Goal: Check status: Check status

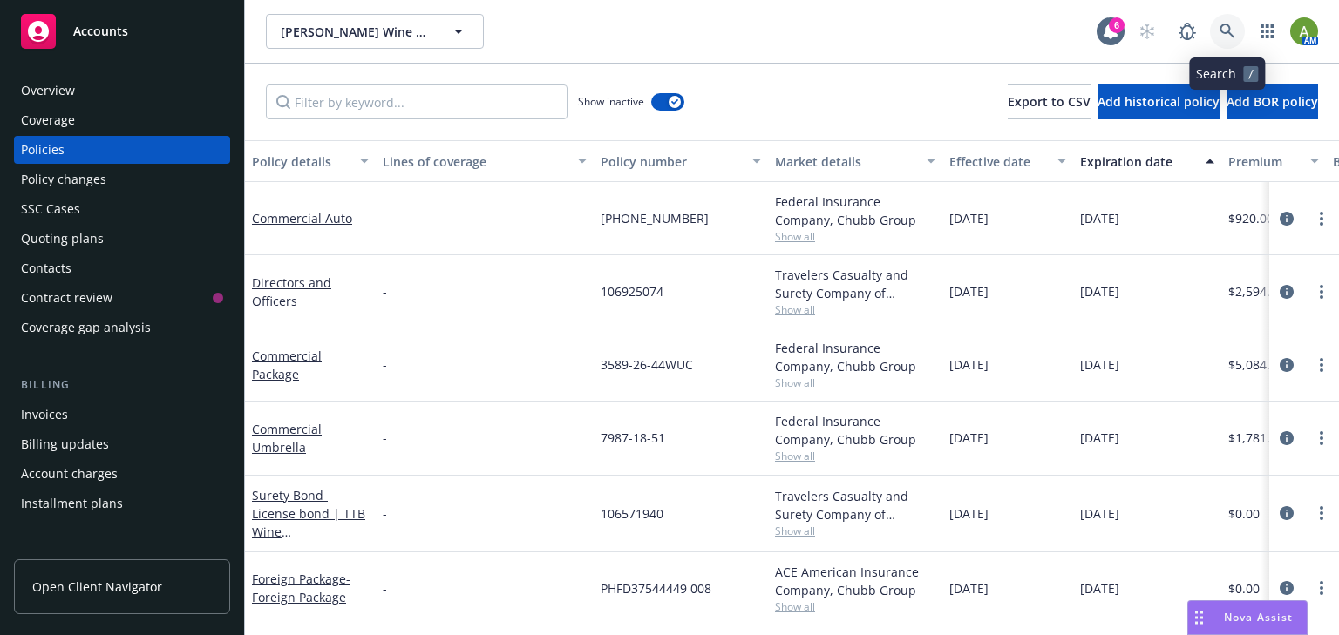
click at [1231, 36] on icon at bounding box center [1226, 31] width 15 height 15
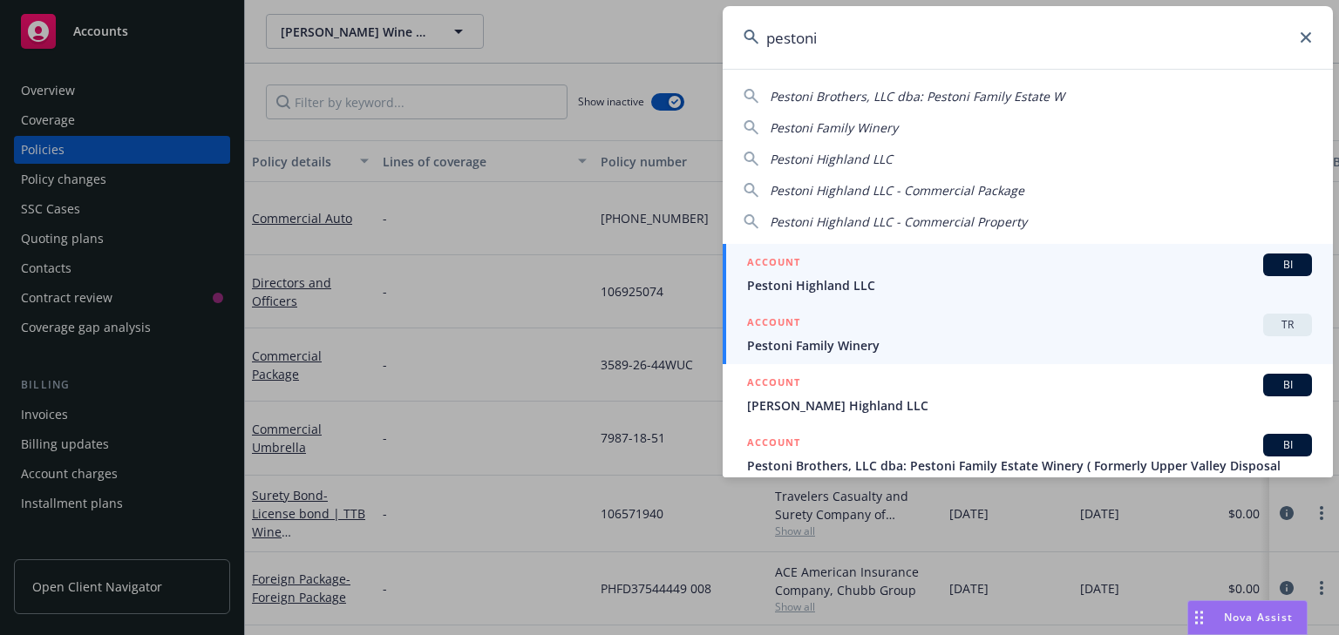
type input "pestoni"
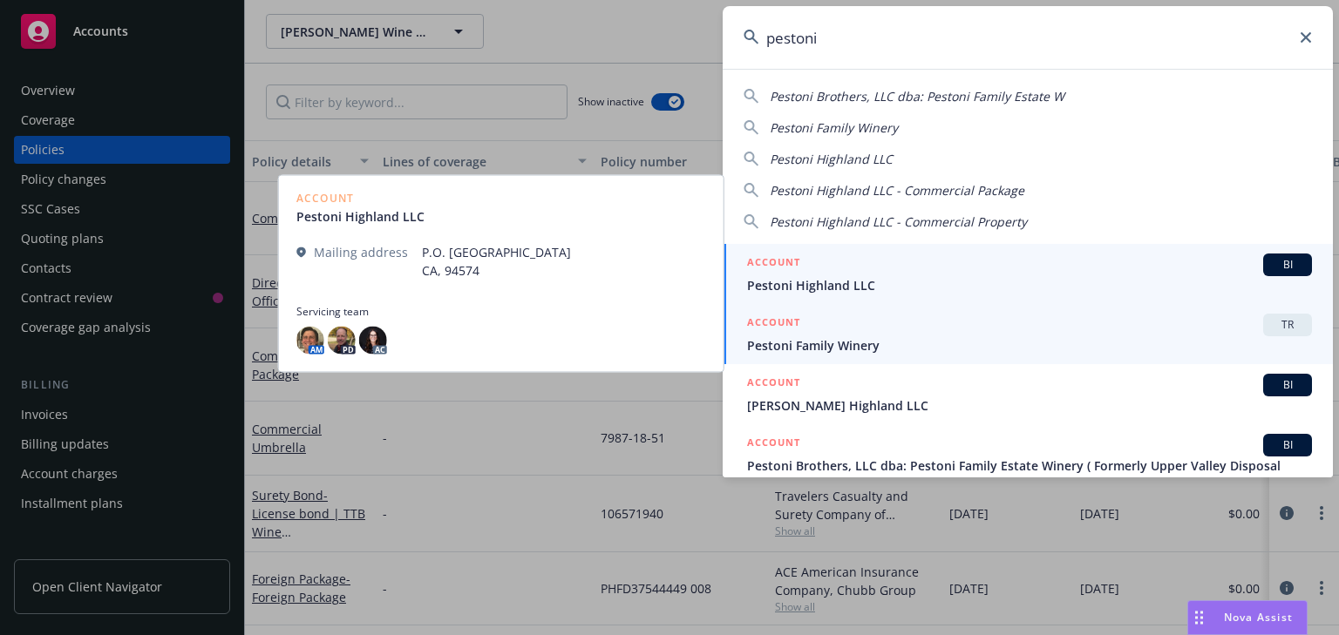
click at [809, 349] on span "Pestoni Family Winery" at bounding box center [1029, 345] width 565 height 18
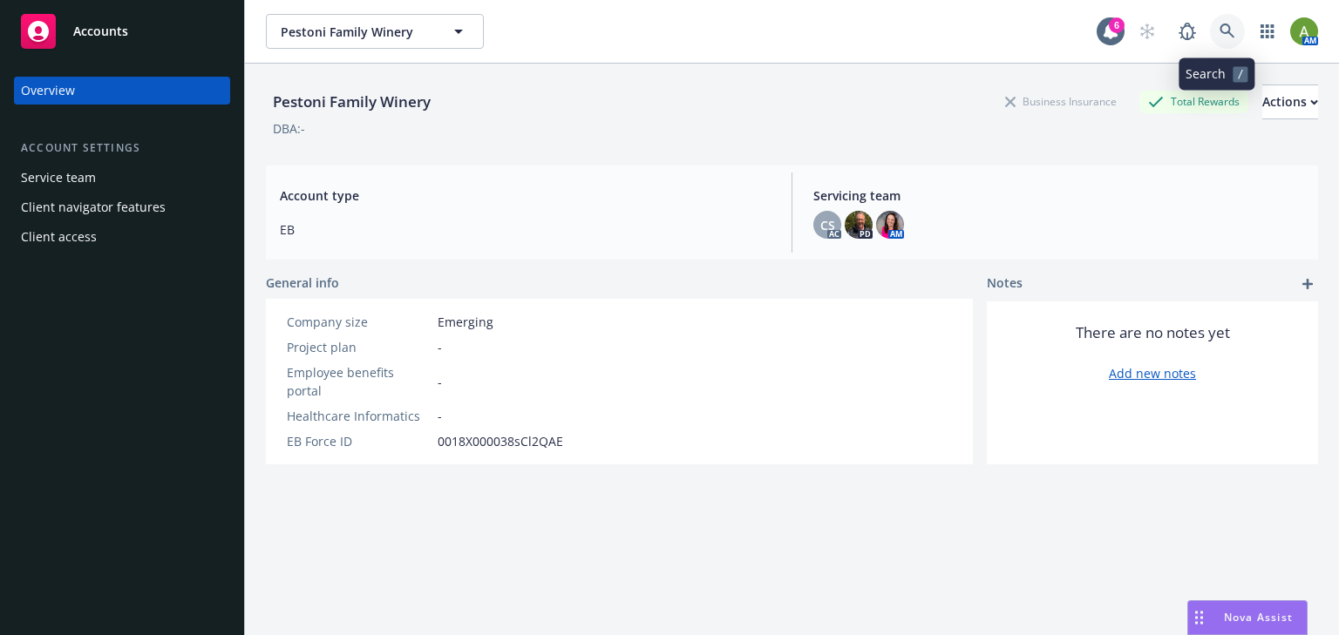
click at [1219, 31] on icon at bounding box center [1227, 32] width 16 height 16
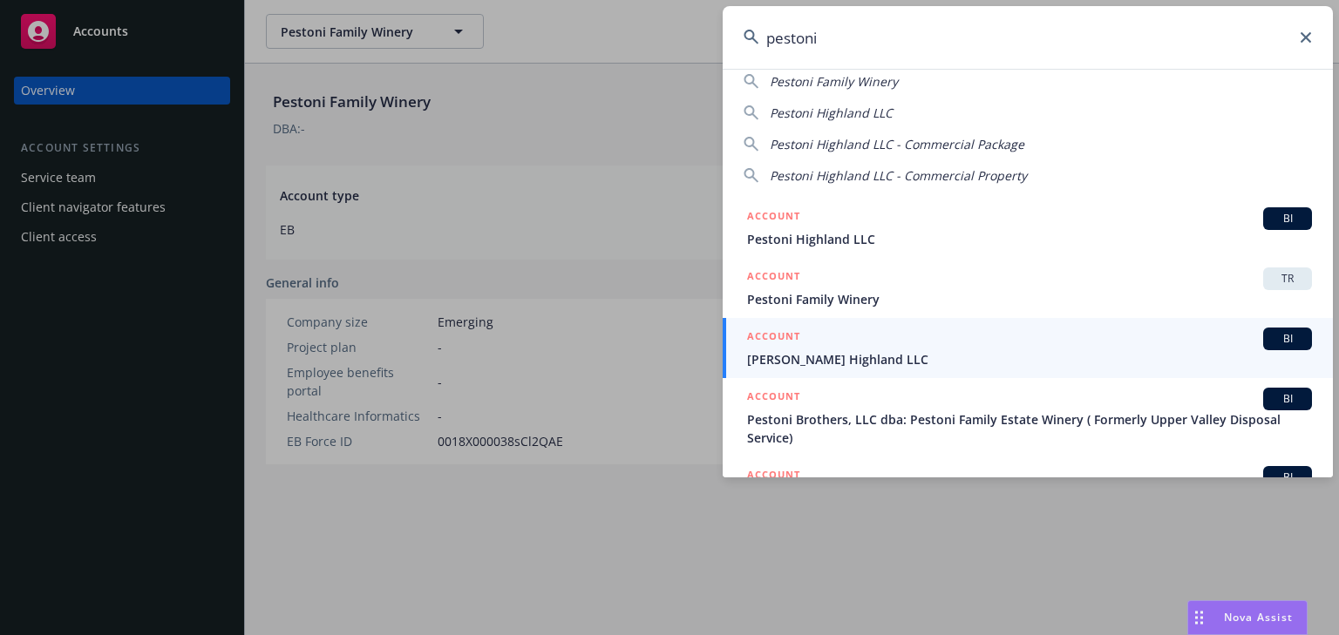
scroll to position [70, 0]
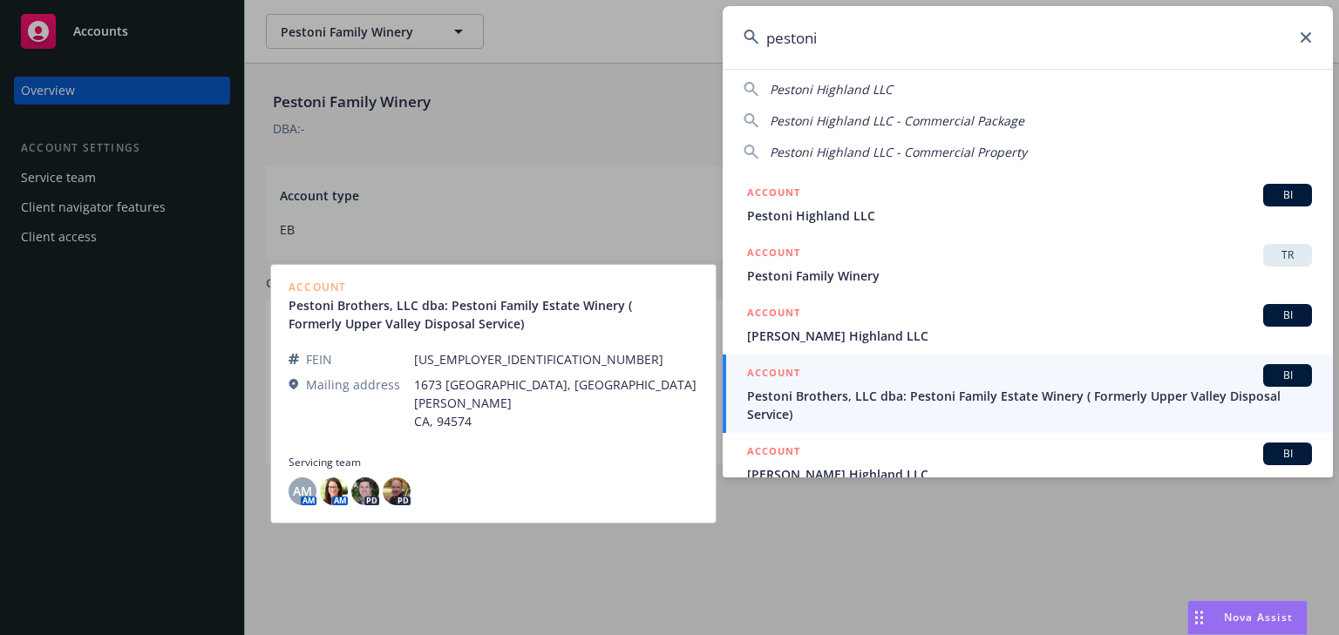
type input "pestoni"
click at [940, 390] on span "Pestoni Brothers, LLC dba: Pestoni Family Estate Winery ( Formerly Upper Valley…" at bounding box center [1029, 405] width 565 height 37
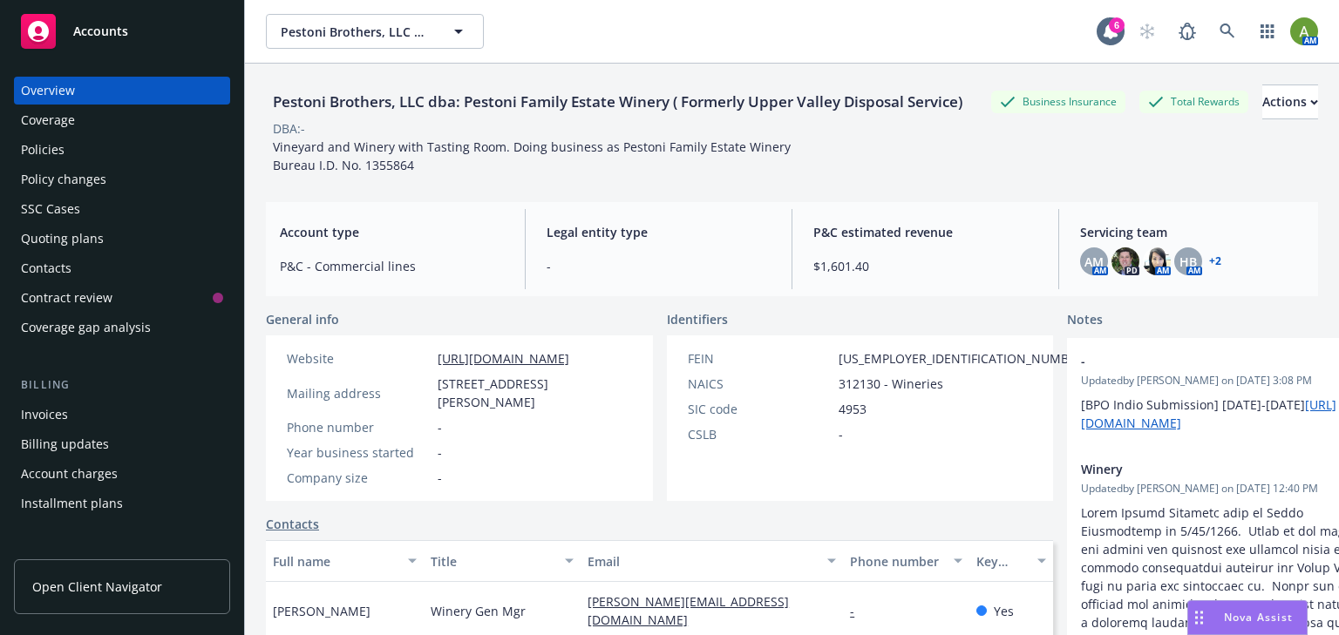
click at [77, 244] on div "Quoting plans" at bounding box center [62, 239] width 83 height 28
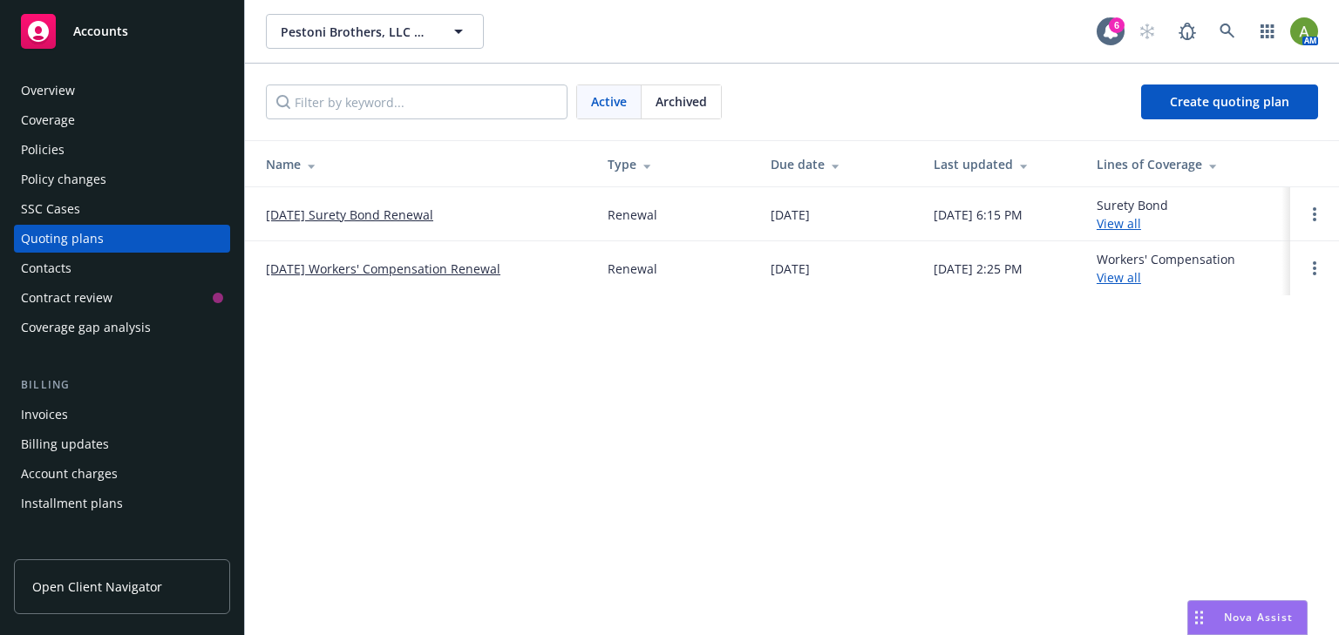
click at [379, 271] on link "[DATE] Workers' Compensation Renewal" at bounding box center [383, 269] width 234 height 18
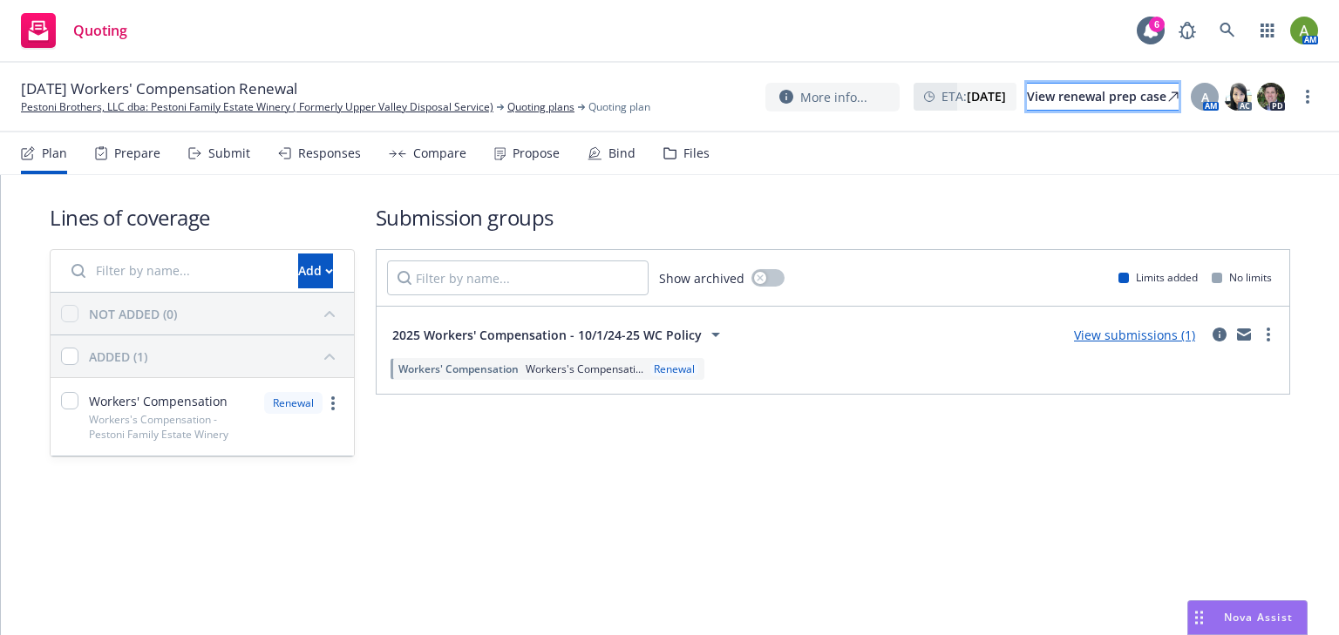
click at [1049, 94] on div "View renewal prep case" at bounding box center [1103, 97] width 152 height 26
